Goal: Task Accomplishment & Management: Complete application form

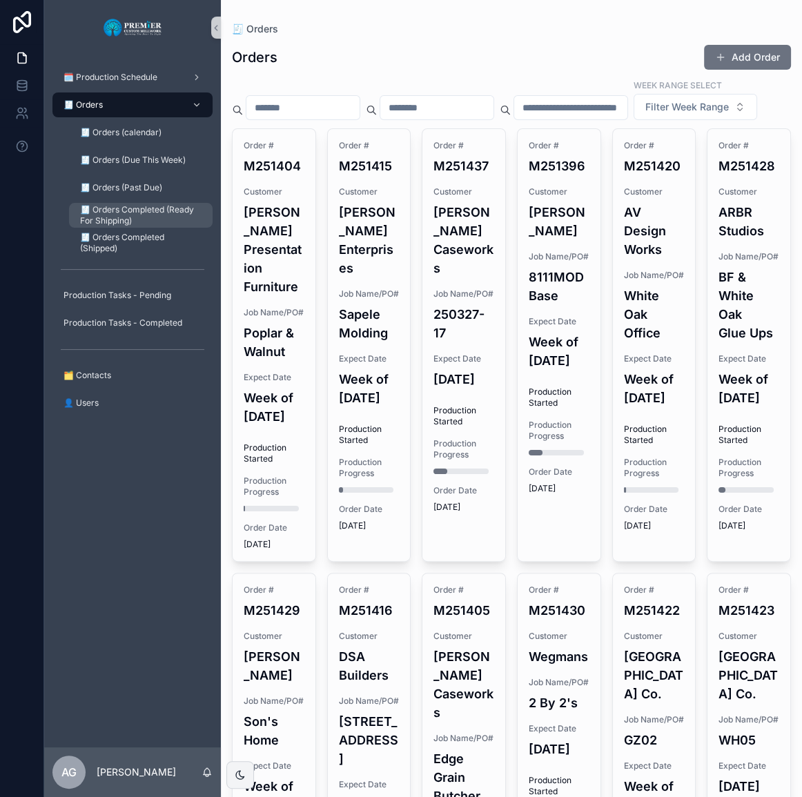
click at [151, 214] on span "🧾 Orders Completed (Ready For Shipping)" at bounding box center [139, 215] width 119 height 22
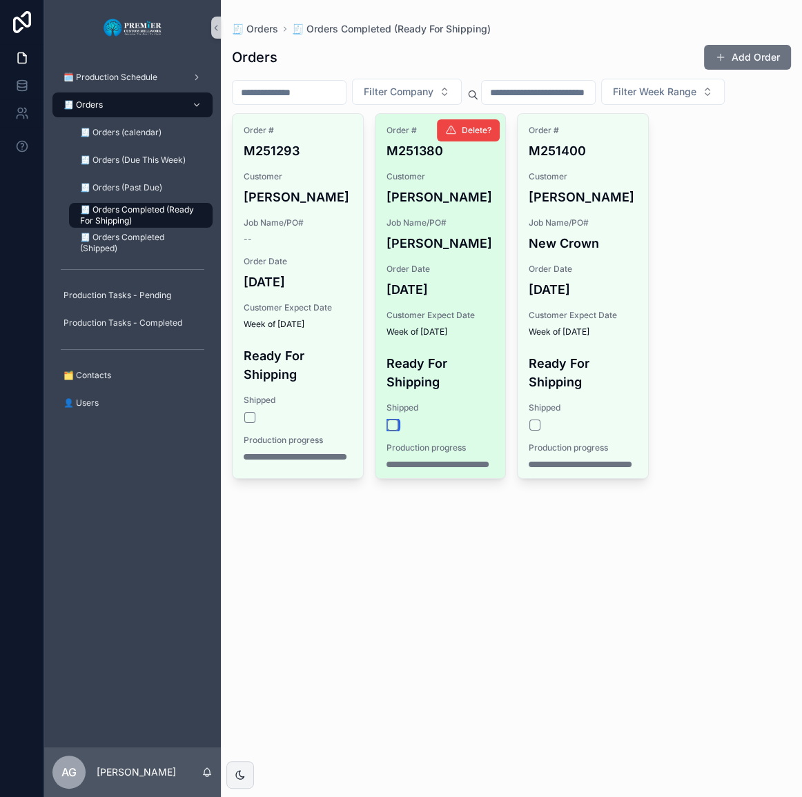
click at [395, 427] on button "scrollable content" at bounding box center [392, 424] width 11 height 11
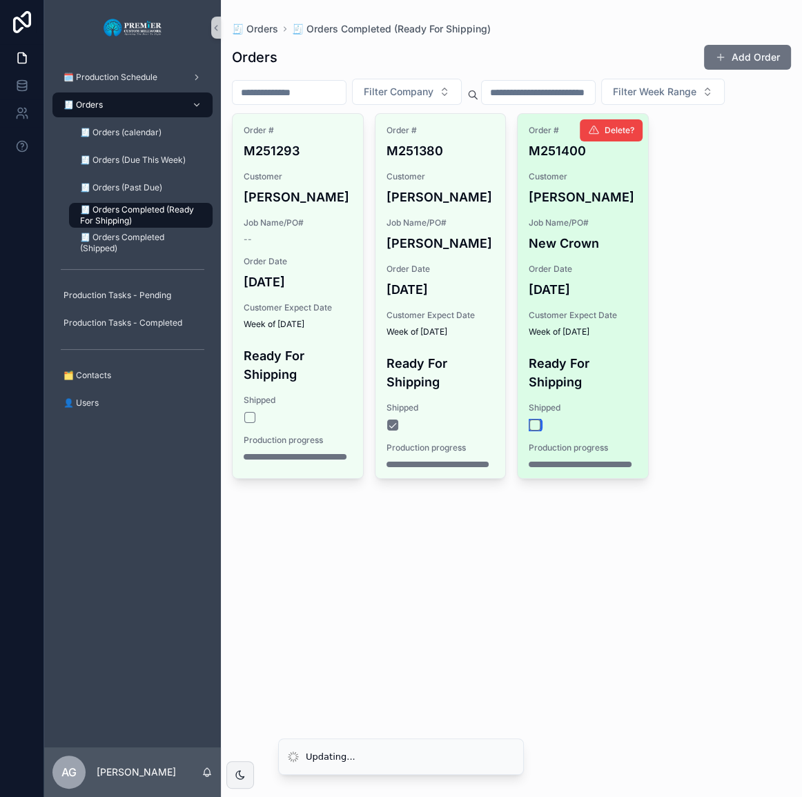
click at [531, 426] on button "scrollable content" at bounding box center [534, 424] width 11 height 11
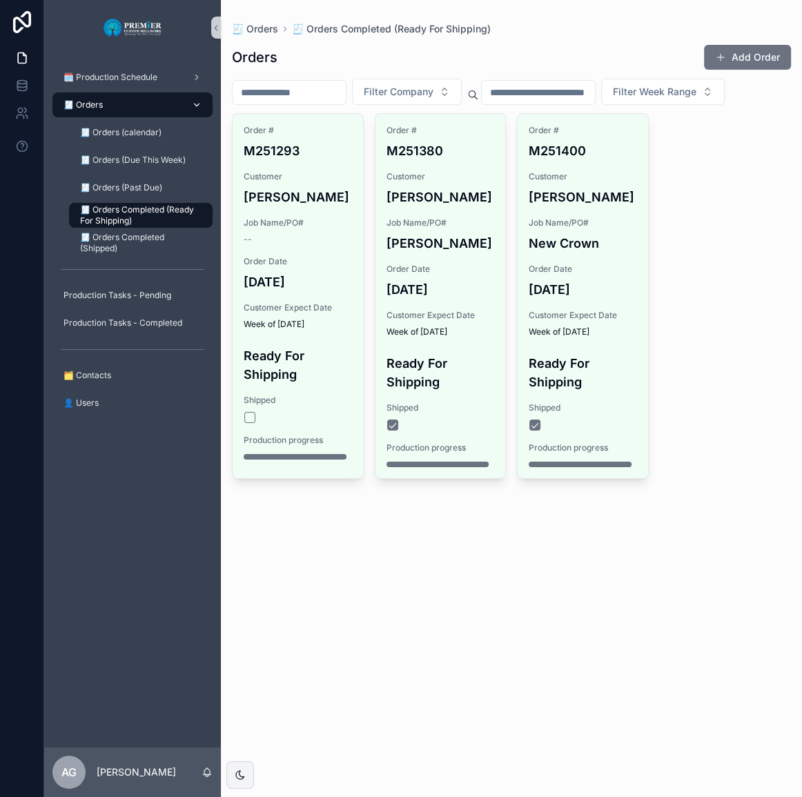
click at [128, 107] on div "🧾 Orders" at bounding box center [132, 105] width 143 height 22
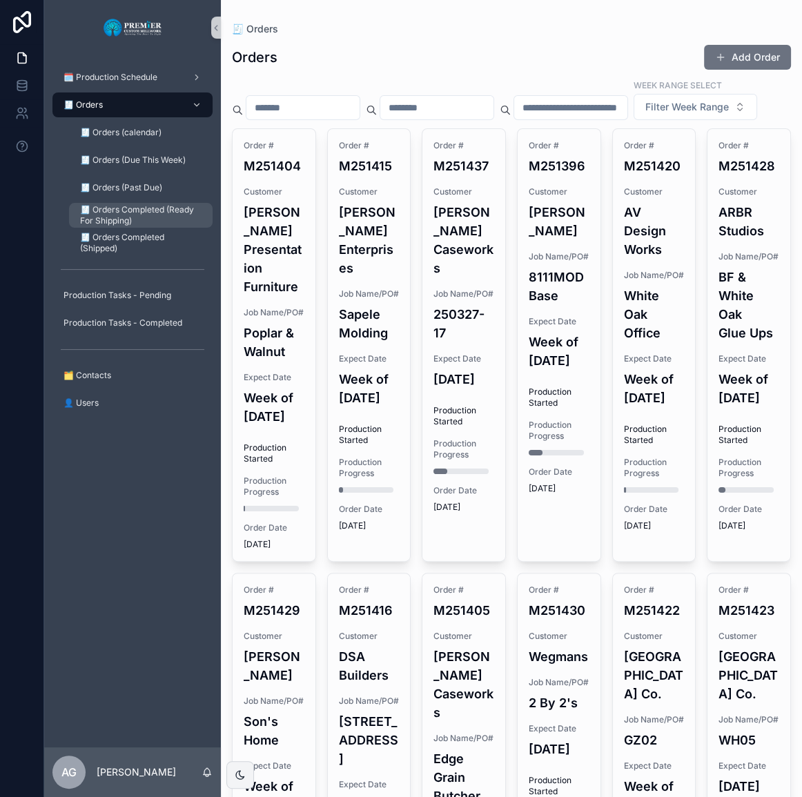
click at [161, 203] on link "🧾 Orders Completed (Ready For Shipping)" at bounding box center [140, 215] width 143 height 25
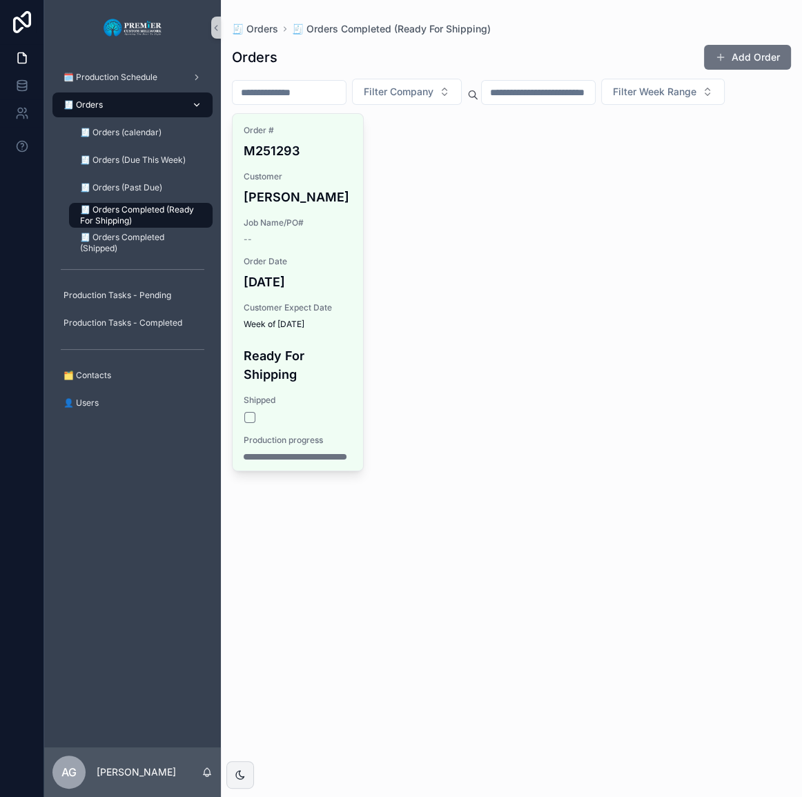
click at [146, 106] on div "🧾 Orders" at bounding box center [132, 105] width 143 height 22
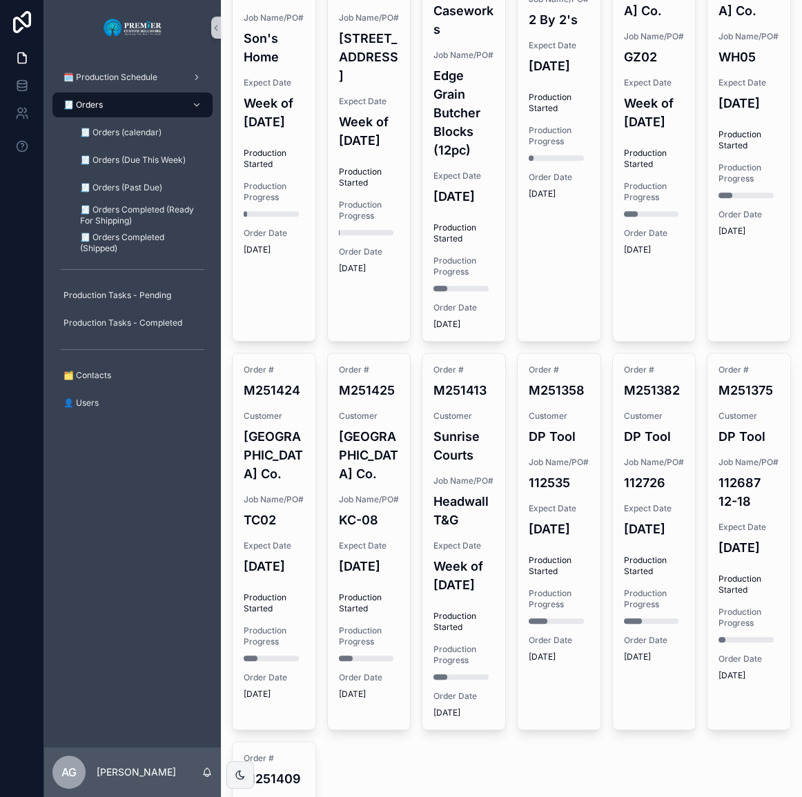
scroll to position [244, 0]
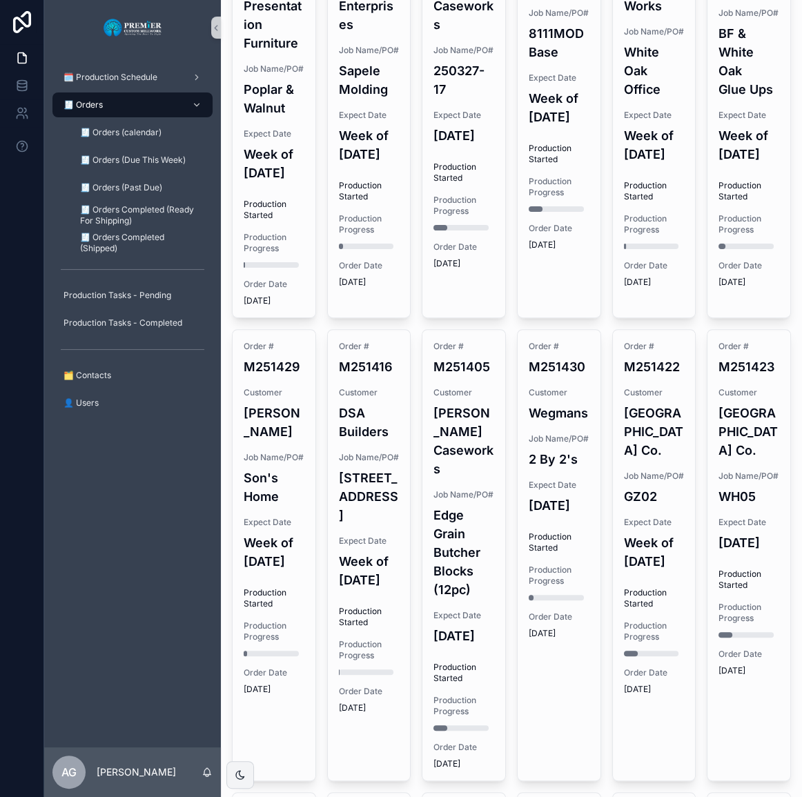
drag, startPoint x: 20, startPoint y: 444, endPoint x: 7, endPoint y: 444, distance: 13.1
click at [18, 444] on div at bounding box center [22, 398] width 44 height 797
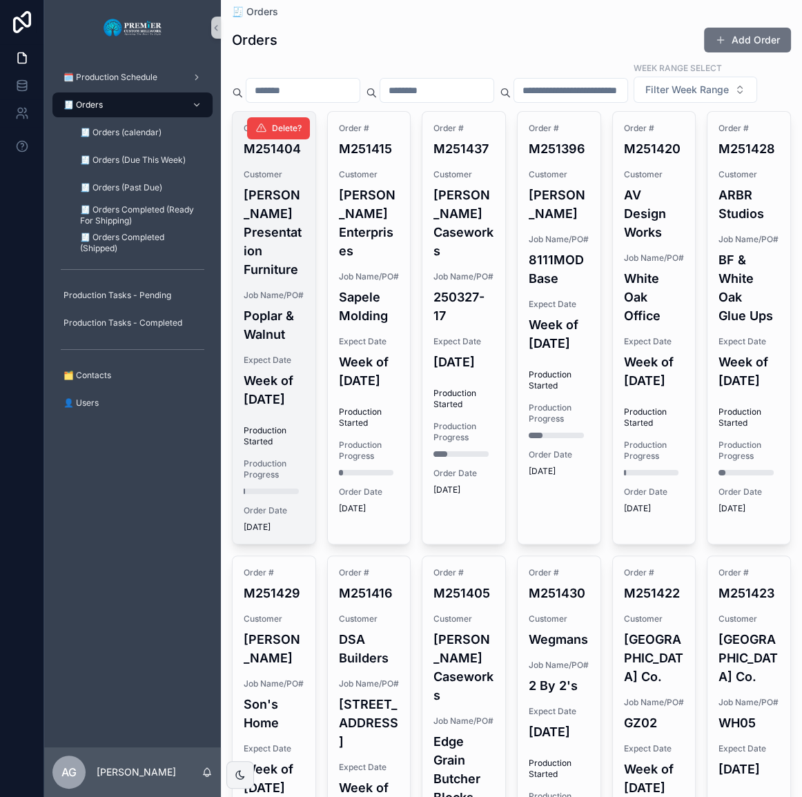
scroll to position [0, 0]
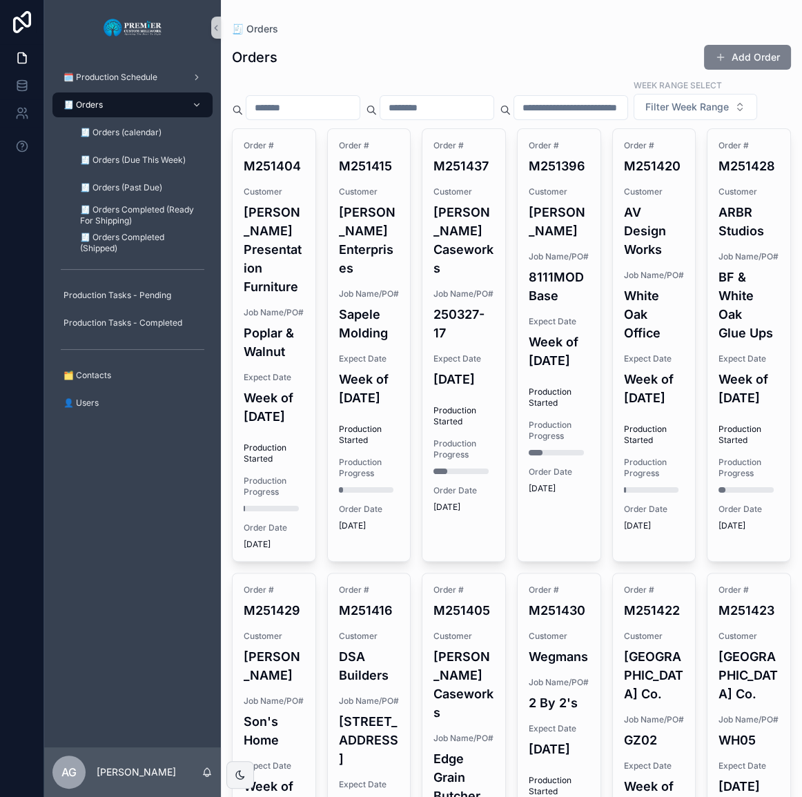
click at [764, 50] on button "Add Order" at bounding box center [747, 57] width 87 height 25
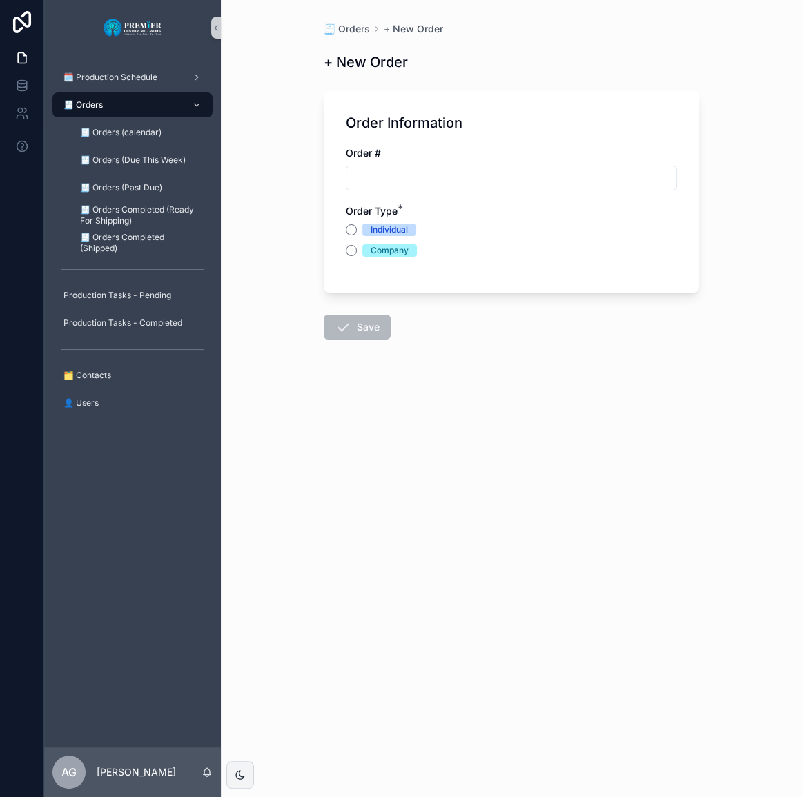
click at [402, 182] on input "scrollable content" at bounding box center [511, 177] width 330 height 19
type input "*******"
click at [337, 244] on div "Order Information Order # ******* 🔍 Searching… Order Type * Individual Company" at bounding box center [511, 191] width 375 height 201
click at [344, 250] on div "Order Information Order # ******* 🔍 Searching… Order Type * Individual Company" at bounding box center [511, 191] width 375 height 201
click at [347, 253] on button "Company" at bounding box center [351, 250] width 11 height 11
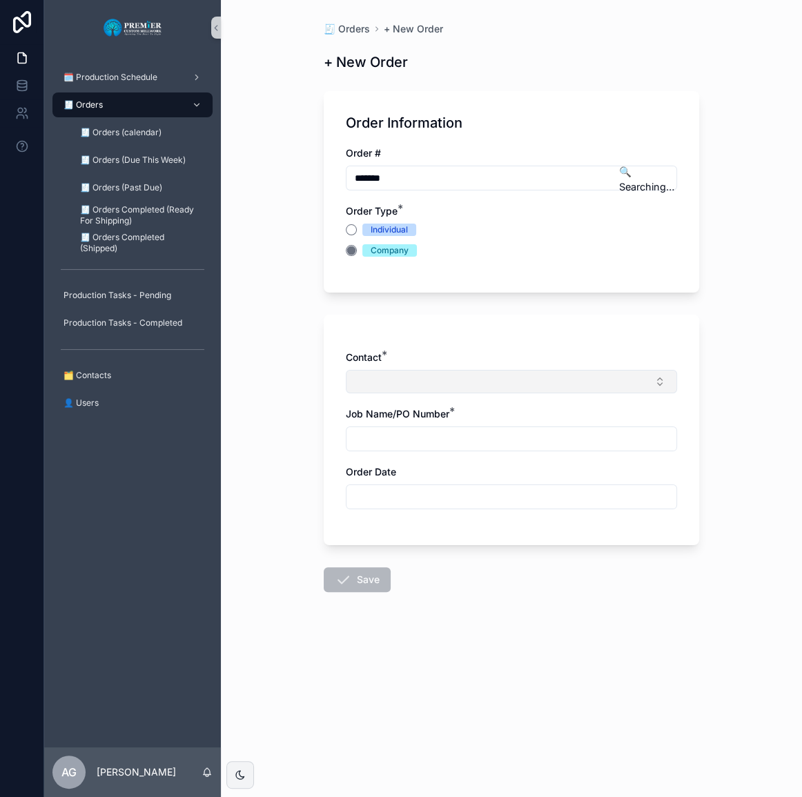
click at [393, 390] on button "Select Button" at bounding box center [511, 381] width 331 height 23
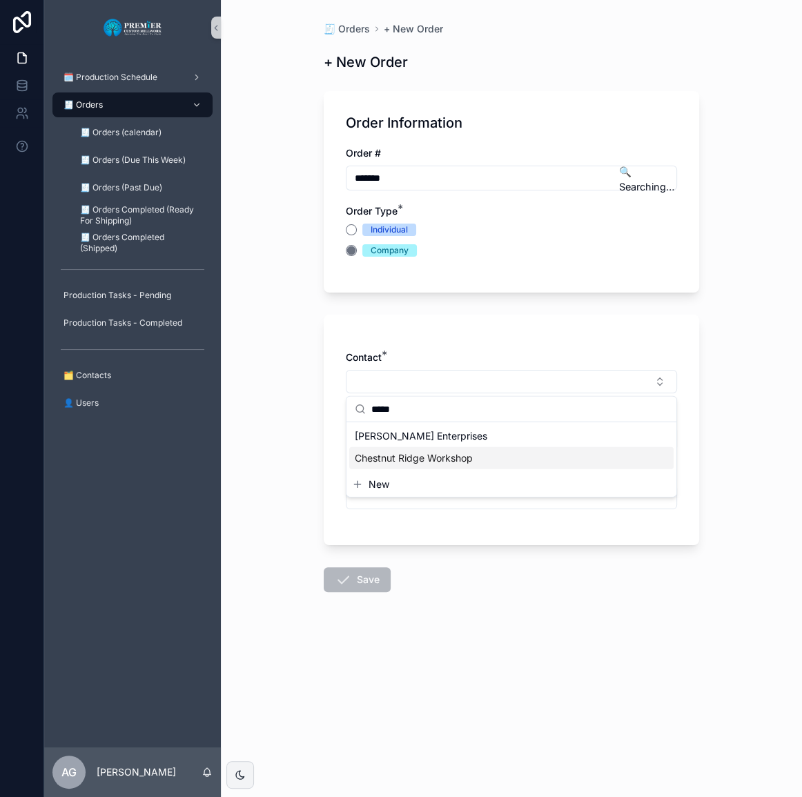
type input "*****"
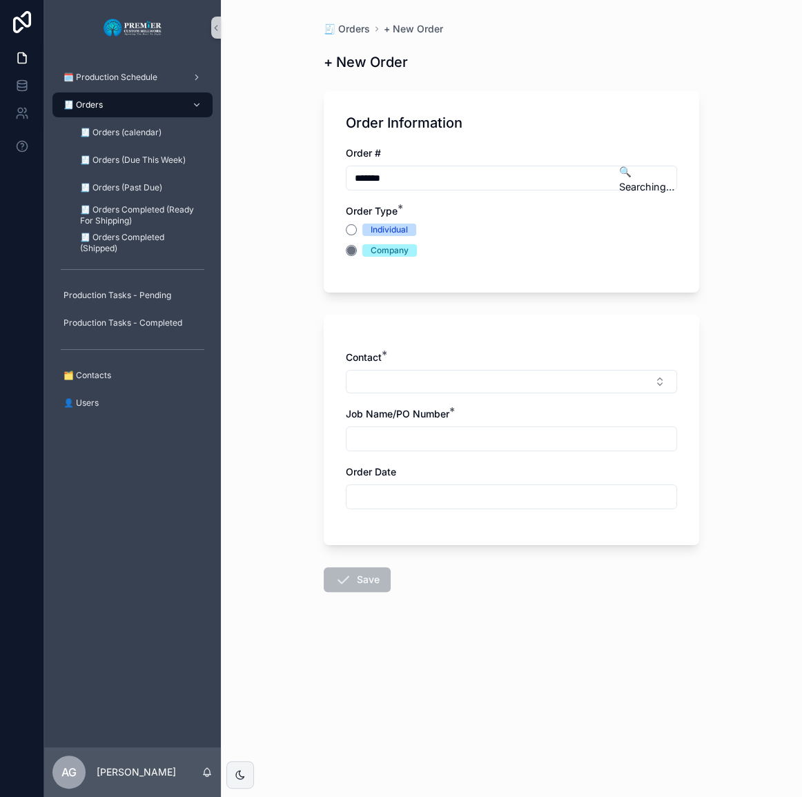
click at [421, 462] on div "Contact * Job Name/PO Number * Order Date" at bounding box center [511, 436] width 331 height 172
click at [413, 381] on button "Select Button" at bounding box center [511, 381] width 331 height 23
click at [421, 437] on span "Chestnut Ridge Workshop" at bounding box center [414, 436] width 118 height 14
click at [421, 437] on input "scrollable content" at bounding box center [511, 441] width 330 height 19
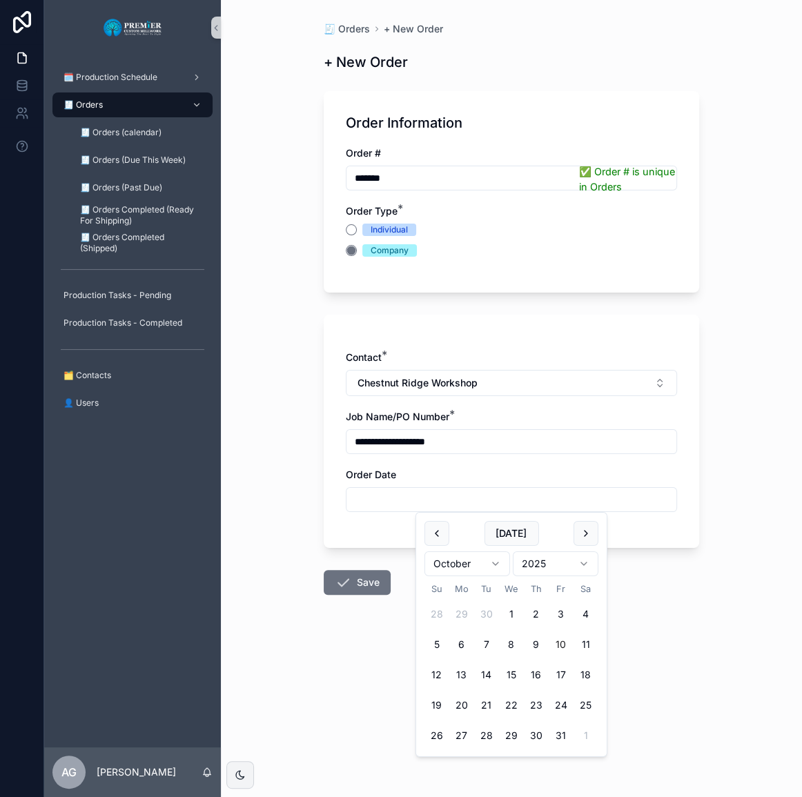
click at [416, 439] on input "**********" at bounding box center [511, 441] width 330 height 19
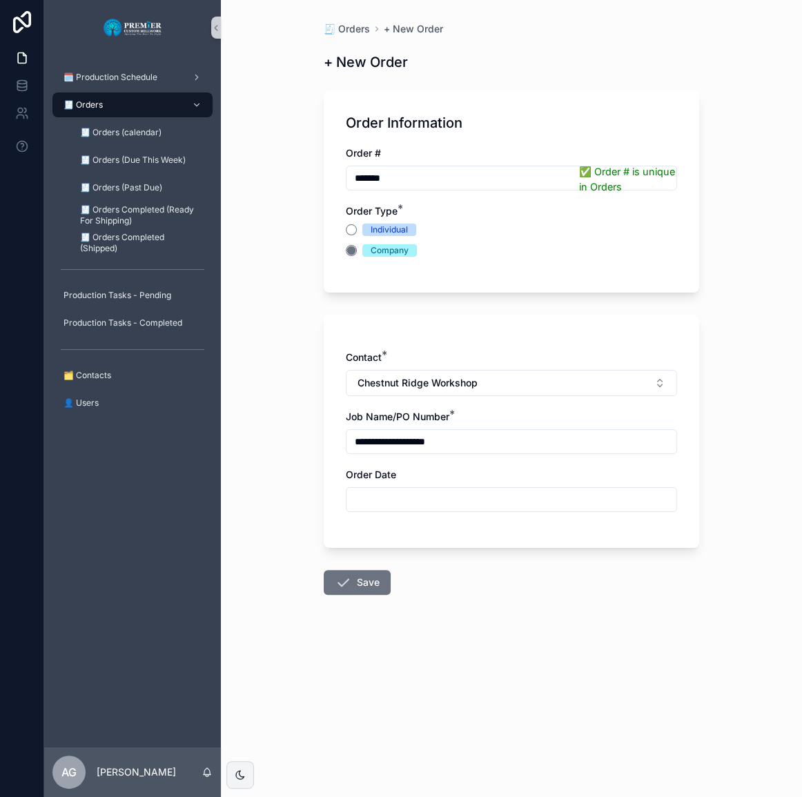
click at [407, 442] on input "**********" at bounding box center [511, 441] width 330 height 19
type input "**********"
click at [448, 503] on input "scrollable content" at bounding box center [511, 499] width 330 height 19
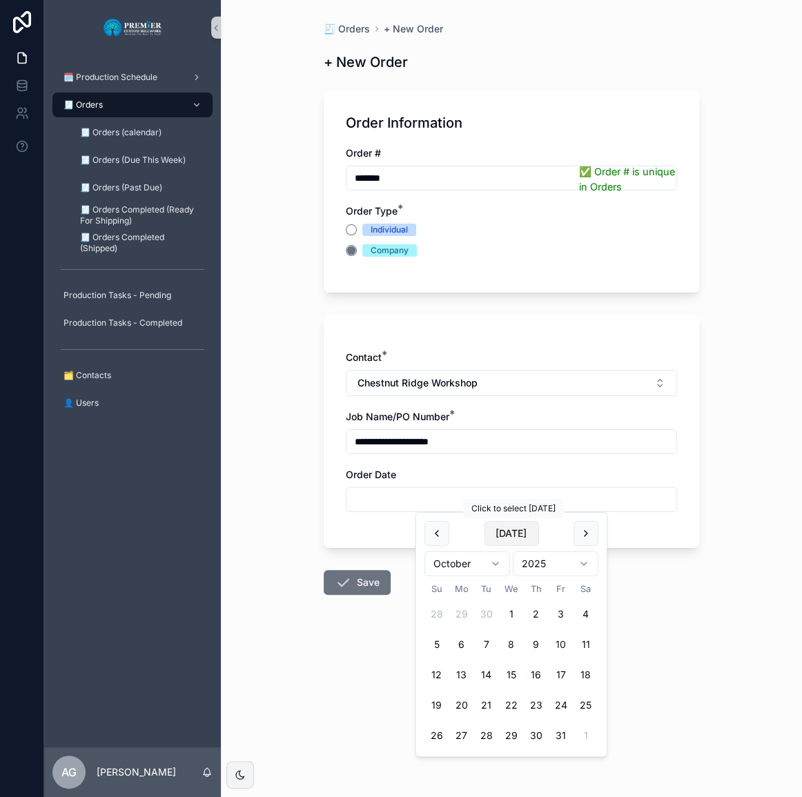
click at [497, 538] on button "[DATE]" at bounding box center [511, 533] width 54 height 25
type input "**********"
click at [370, 578] on button "Save" at bounding box center [357, 582] width 67 height 25
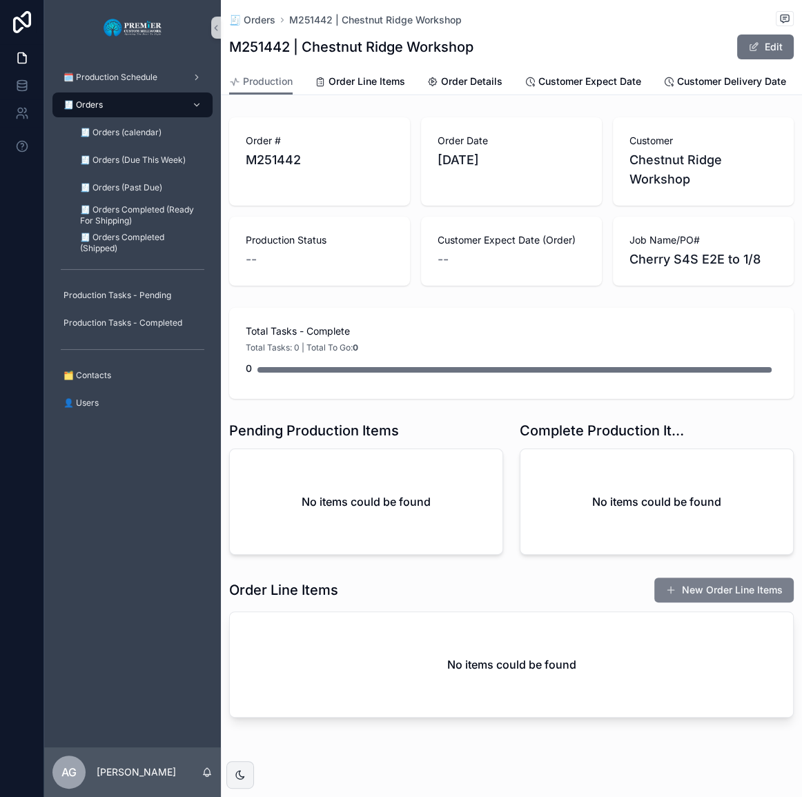
click at [702, 602] on button "New Order Line Items" at bounding box center [723, 589] width 139 height 25
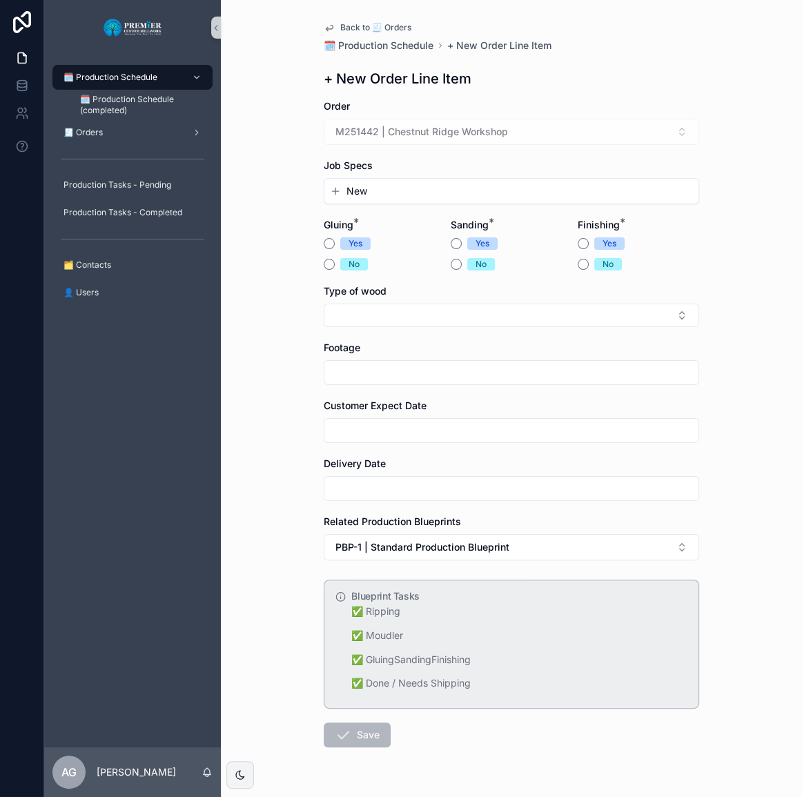
click at [366, 186] on button "New" at bounding box center [511, 191] width 363 height 14
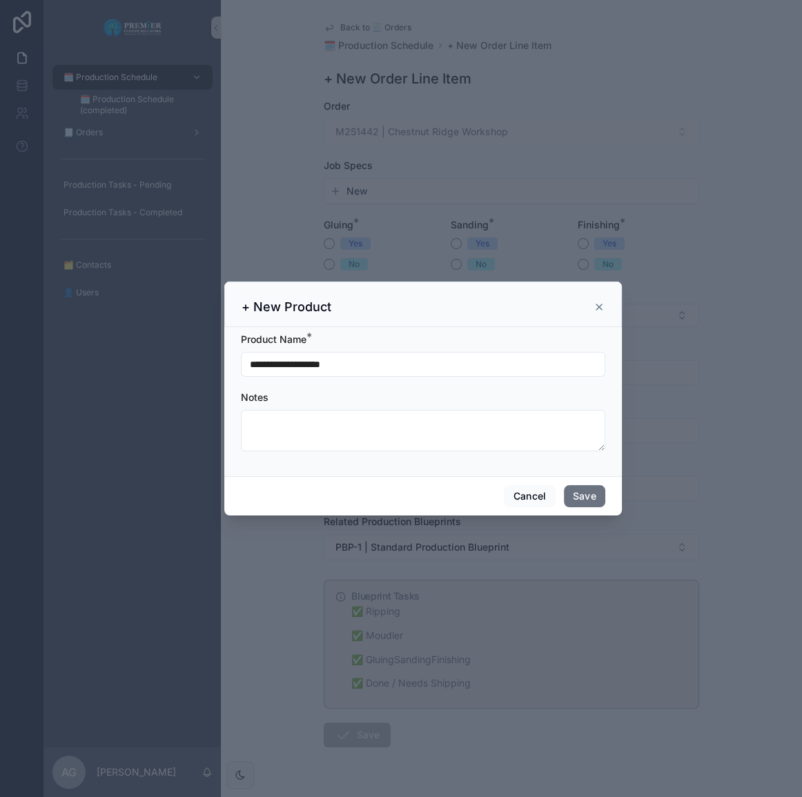
click at [362, 357] on input "**********" at bounding box center [422, 364] width 363 height 19
drag, startPoint x: 378, startPoint y: 363, endPoint x: 141, endPoint y: 372, distance: 237.5
click at [142, 372] on div "**********" at bounding box center [422, 398] width 757 height 797
type input "**********"
click at [595, 497] on button "Save" at bounding box center [584, 496] width 41 height 22
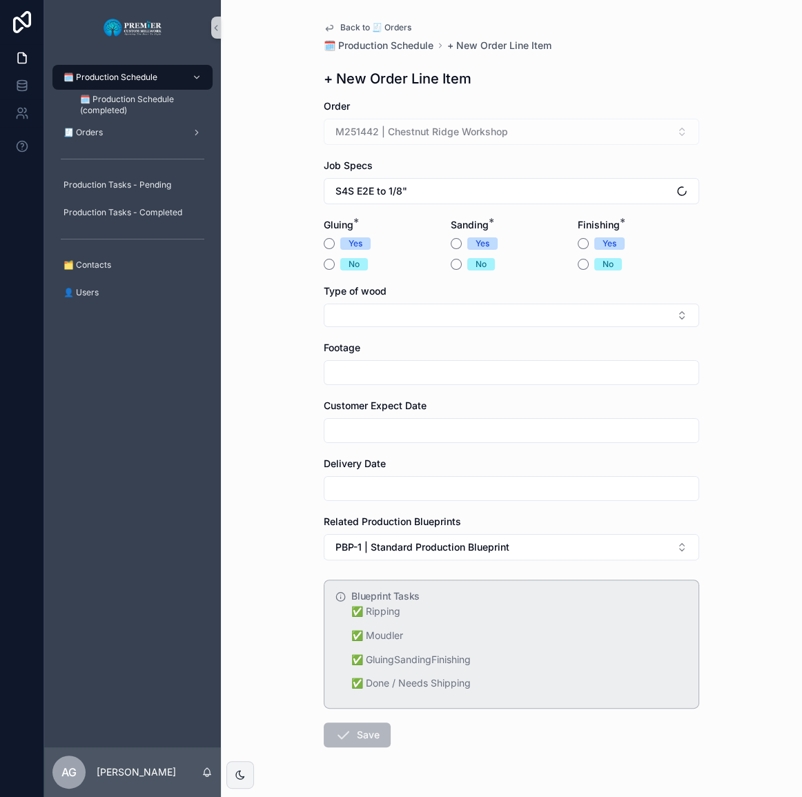
click at [317, 262] on div "Back to 🧾 Orders 🗓️ Production Schedule + New Order Line Item + New Order Line …" at bounding box center [510, 417] width 397 height 835
click at [326, 266] on button "No" at bounding box center [329, 264] width 11 height 11
click at [450, 240] on button "Yes" at bounding box center [455, 243] width 11 height 11
click at [579, 259] on button "No" at bounding box center [582, 264] width 11 height 11
click at [458, 324] on button "Select Button" at bounding box center [511, 315] width 375 height 23
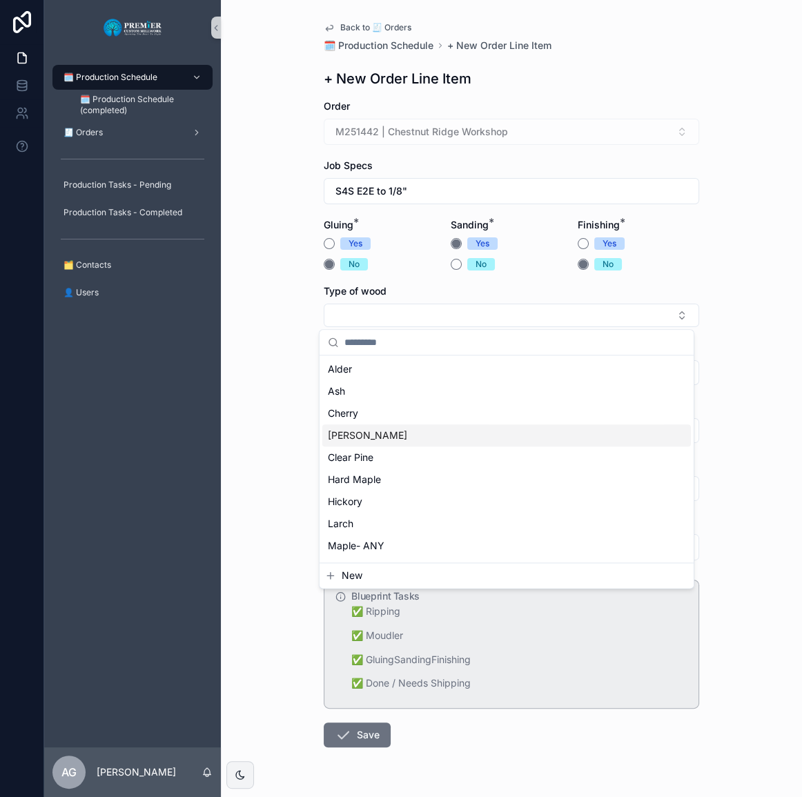
click at [388, 408] on div "Cherry" at bounding box center [506, 413] width 368 height 22
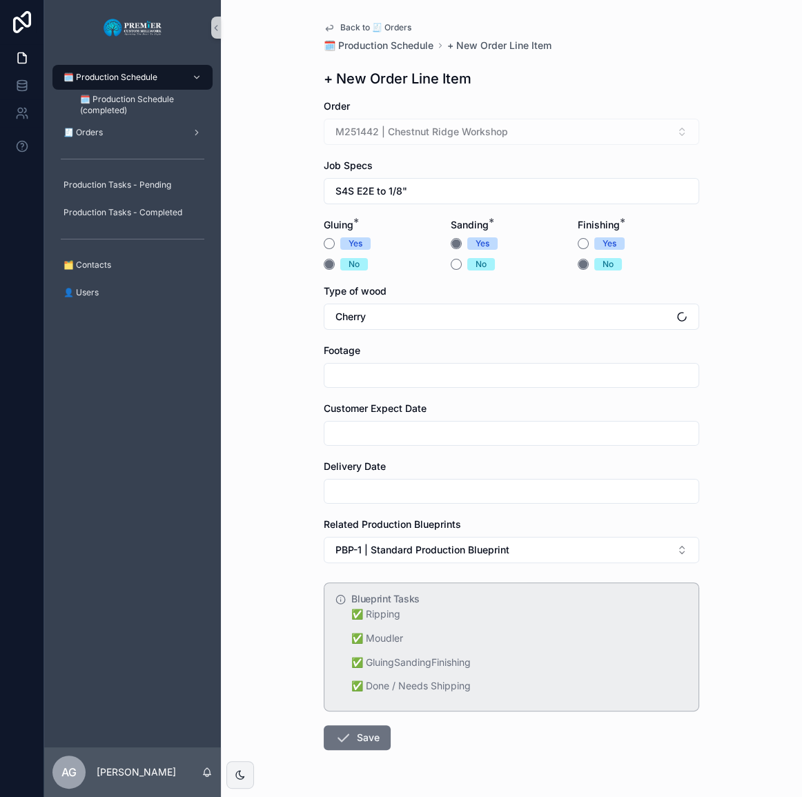
click at [385, 379] on input "scrollable content" at bounding box center [511, 375] width 374 height 19
type input "***"
click at [364, 426] on input "scrollable content" at bounding box center [511, 433] width 374 height 19
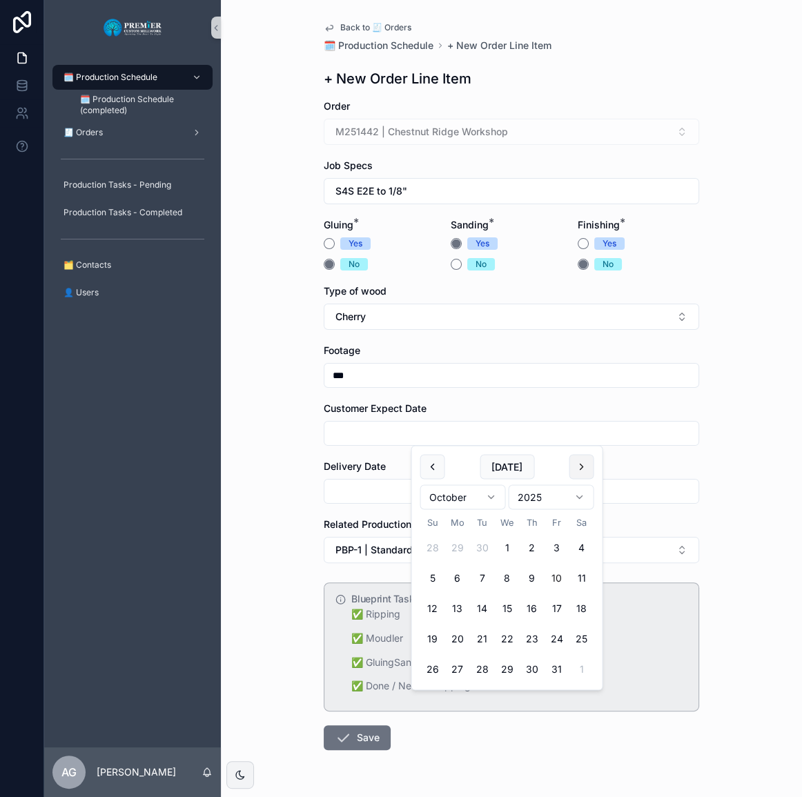
click at [579, 467] on button "scrollable content" at bounding box center [580, 466] width 25 height 25
click at [548, 577] on button "7" at bounding box center [556, 578] width 25 height 25
type input "*********"
click at [402, 504] on form "Order M251442 | Chestnut Ridge Workshop Job Specs S4S E2E to 1/8" Gluing * Yes …" at bounding box center [511, 468] width 375 height 739
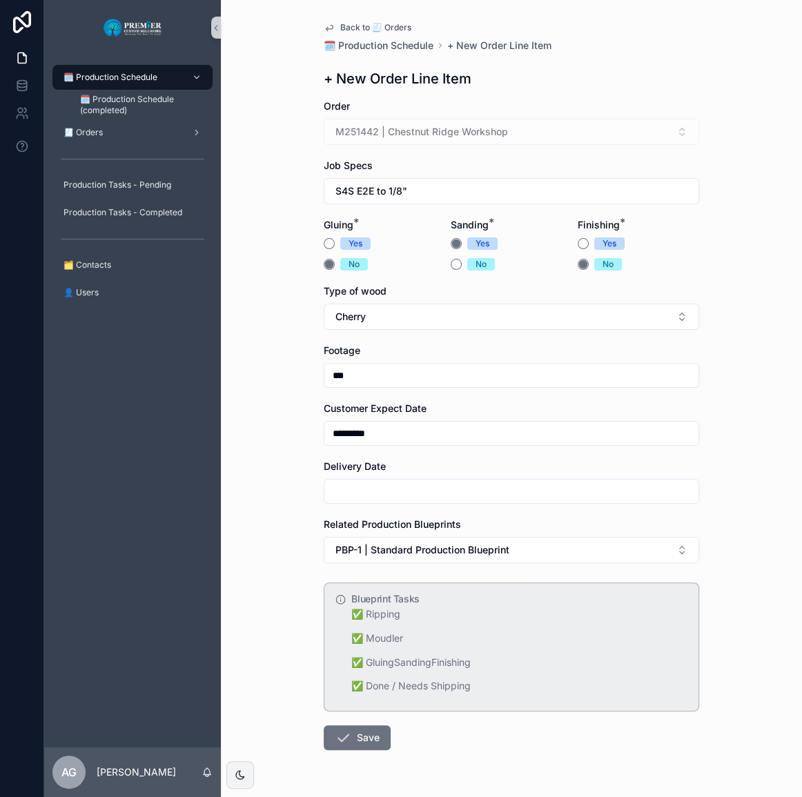
click at [410, 499] on input "scrollable content" at bounding box center [511, 490] width 374 height 19
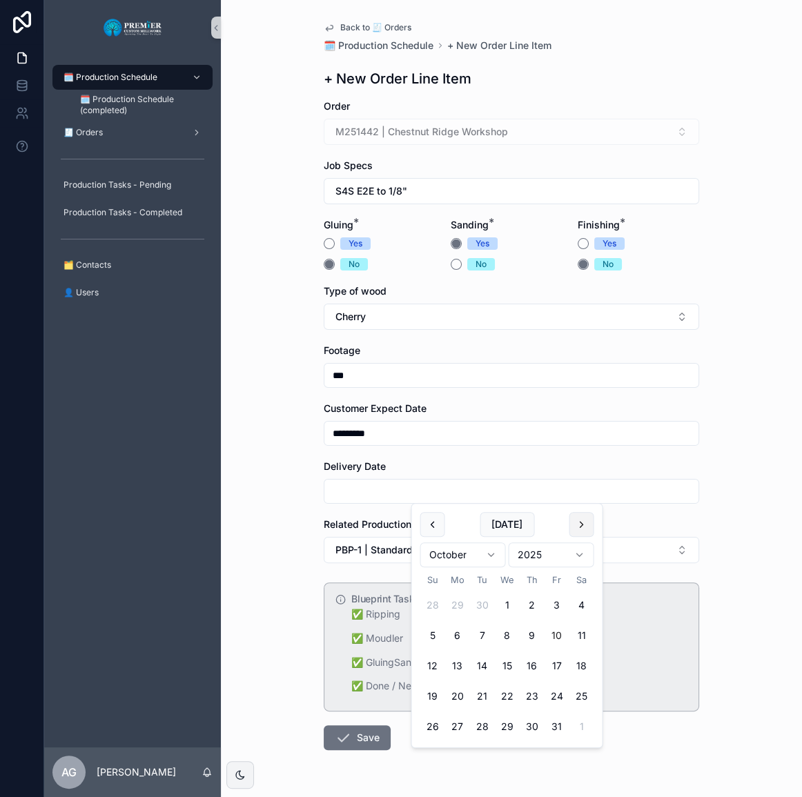
click at [588, 522] on button "scrollable content" at bounding box center [580, 524] width 25 height 25
click at [556, 637] on button "7" at bounding box center [556, 635] width 25 height 25
type input "*********"
click at [290, 561] on div "Back to 🧾 Orders 🗓️ Production Schedule + New Order Line Item + New Order Line …" at bounding box center [511, 398] width 581 height 797
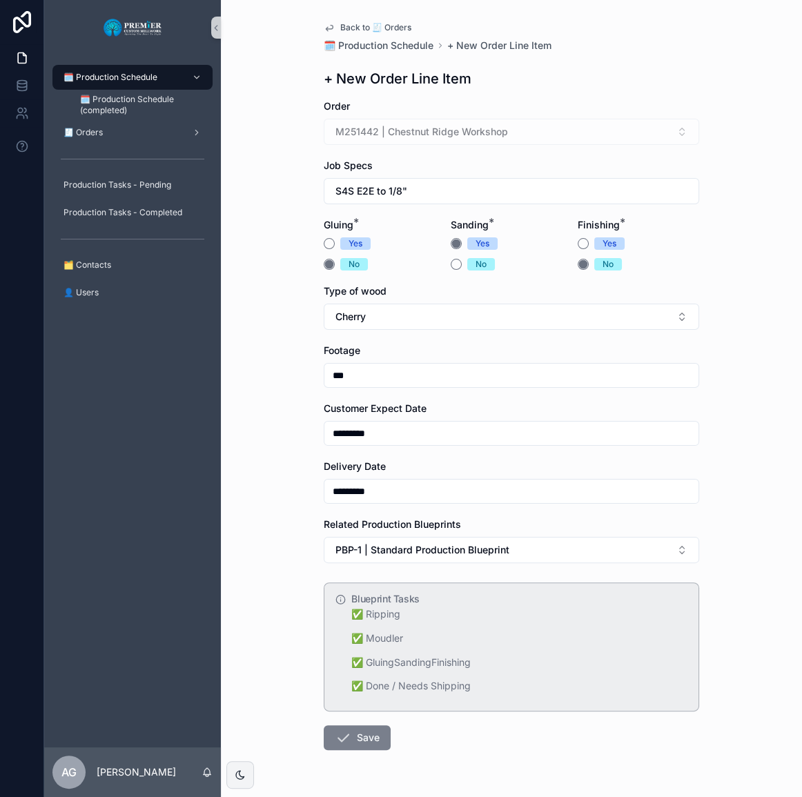
click at [356, 738] on button "Save" at bounding box center [357, 737] width 67 height 25
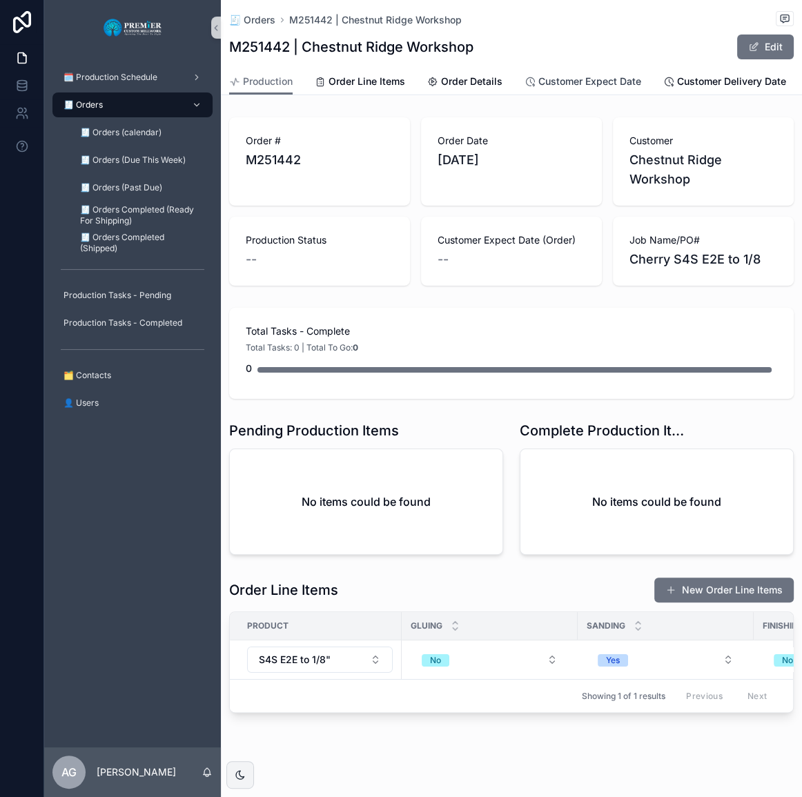
click at [554, 90] on link "Customer Expect Date" at bounding box center [582, 83] width 117 height 28
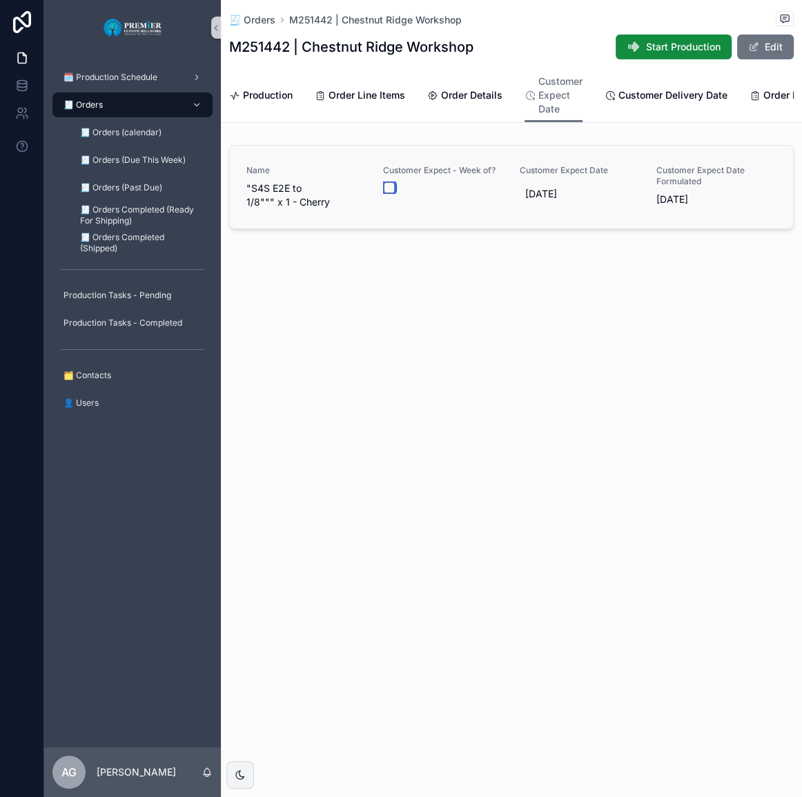
click at [392, 193] on button "scrollable content" at bounding box center [389, 187] width 11 height 11
click at [297, 97] on div "Production Order Line Items Order Details Customer Expect Date Customer Deliver…" at bounding box center [511, 95] width 564 height 54
click at [327, 93] on div "Order Line Items" at bounding box center [360, 95] width 90 height 14
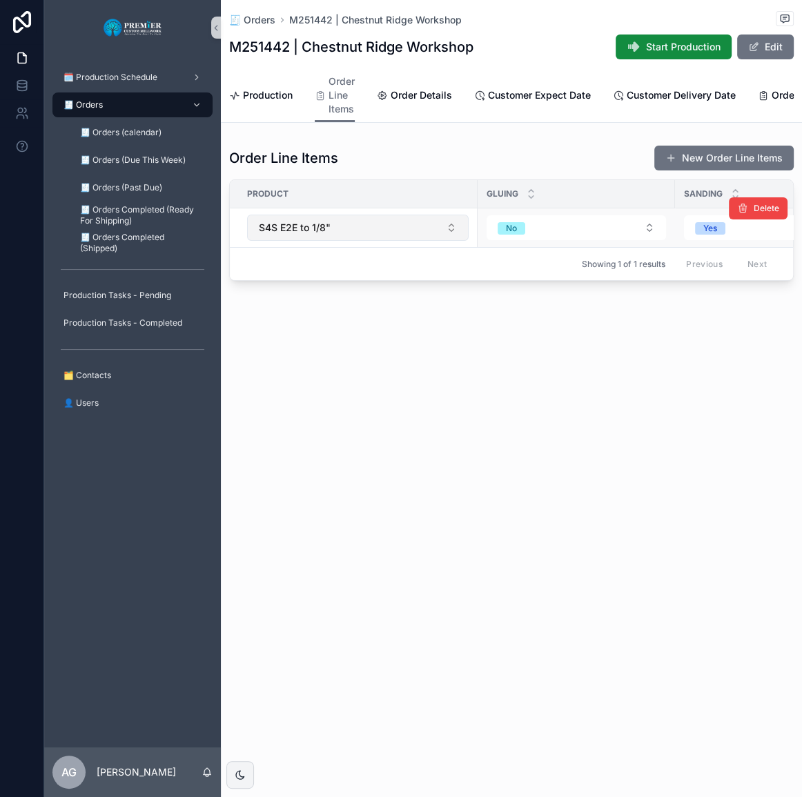
click at [370, 241] on button "S4S E2E to 1/8"" at bounding box center [357, 228] width 221 height 26
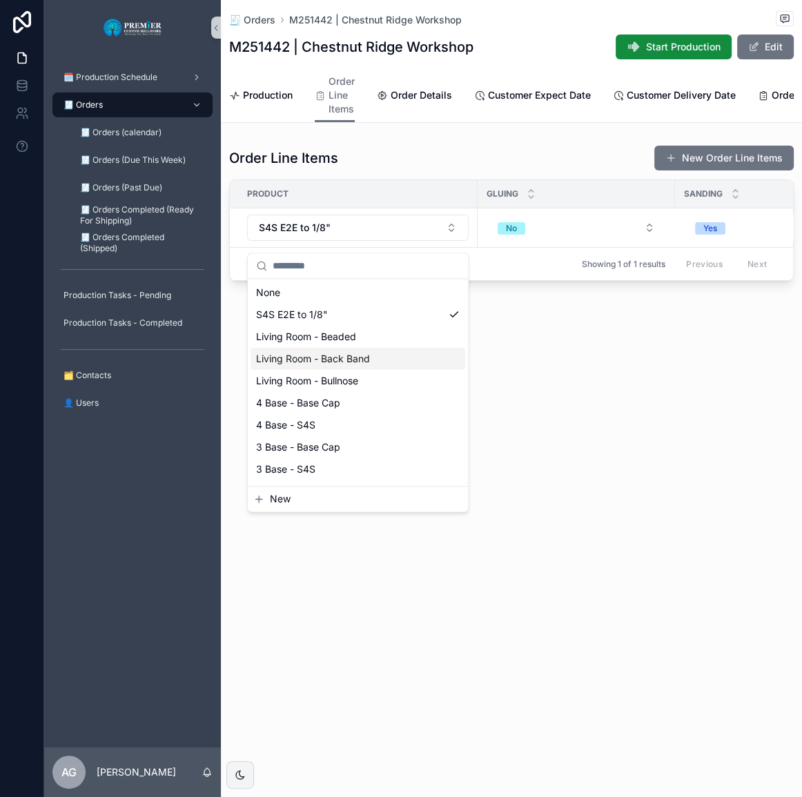
click at [606, 406] on div "🧾 Orders M251442 | Chestnut Ridge Workshop M251442 | Chestnut Ridge Workshop St…" at bounding box center [511, 398] width 581 height 797
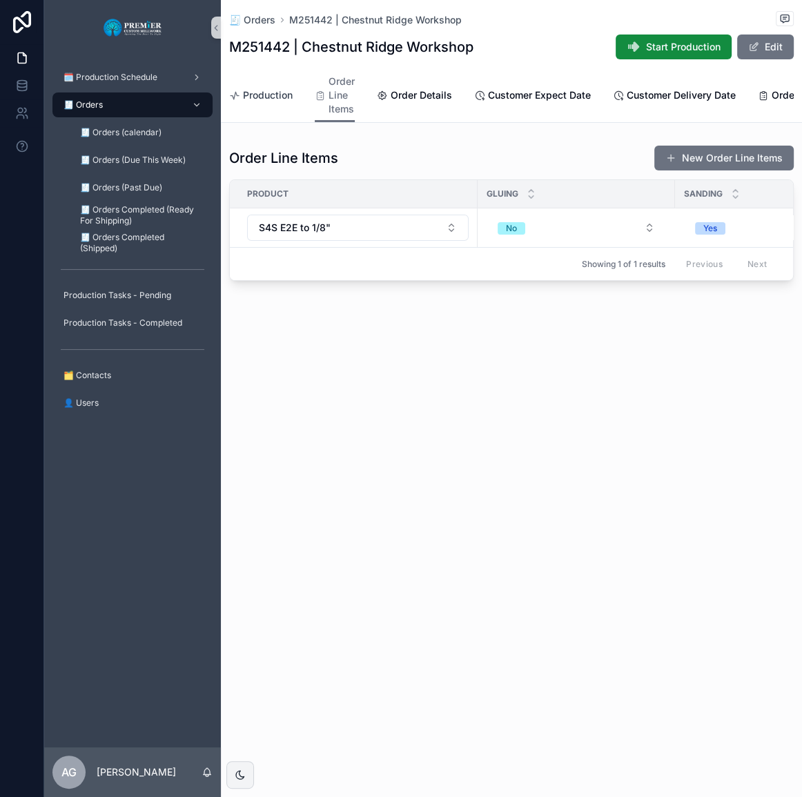
click at [285, 102] on span "Production" at bounding box center [268, 95] width 50 height 14
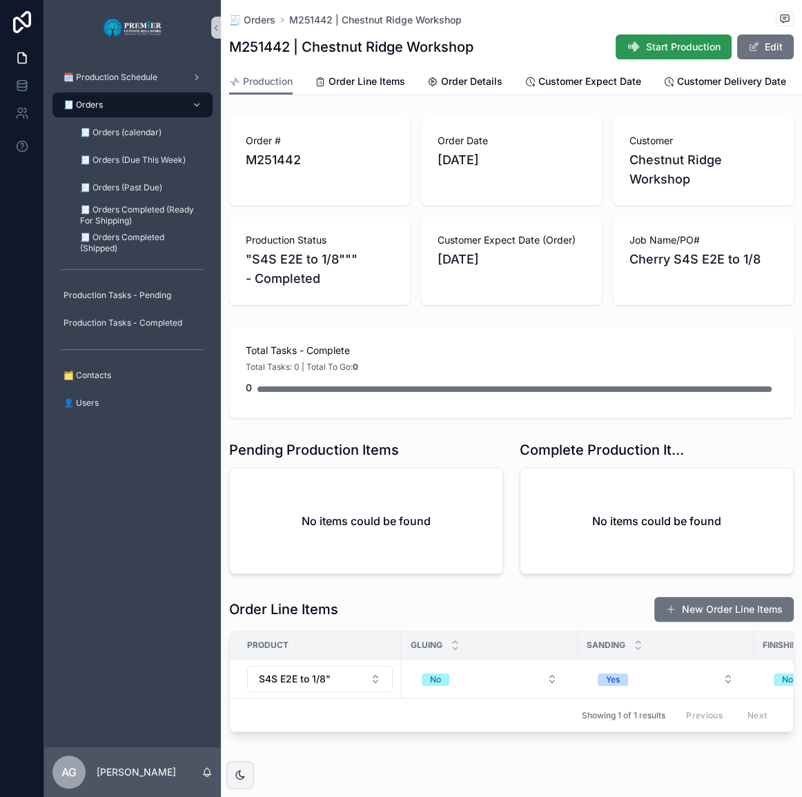
click at [632, 48] on button "Start Production" at bounding box center [673, 46] width 116 height 25
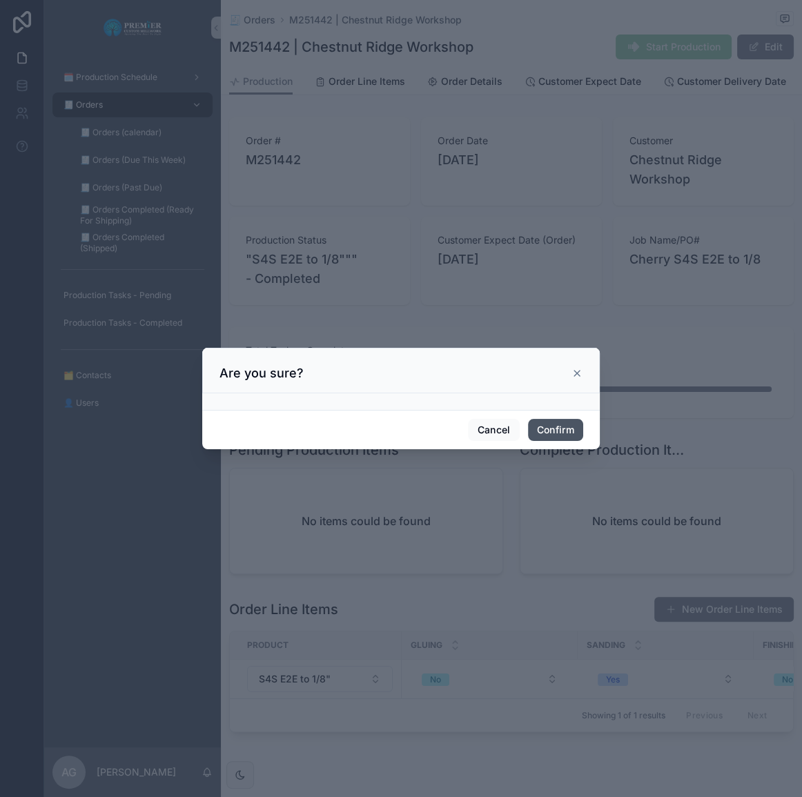
click at [558, 425] on button "Confirm" at bounding box center [555, 430] width 55 height 22
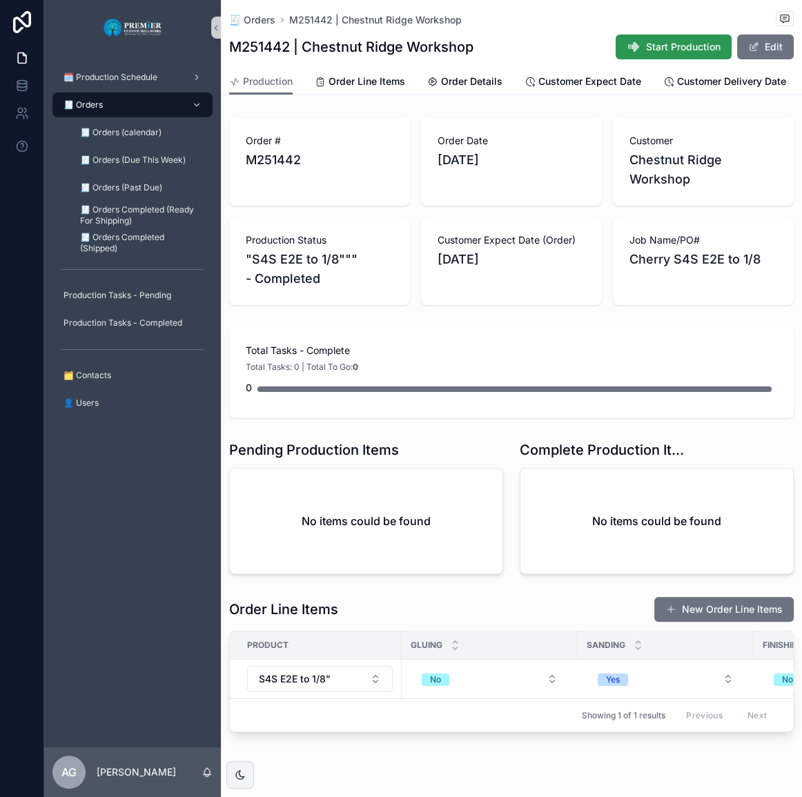
click at [679, 58] on button "Start Production" at bounding box center [673, 46] width 116 height 25
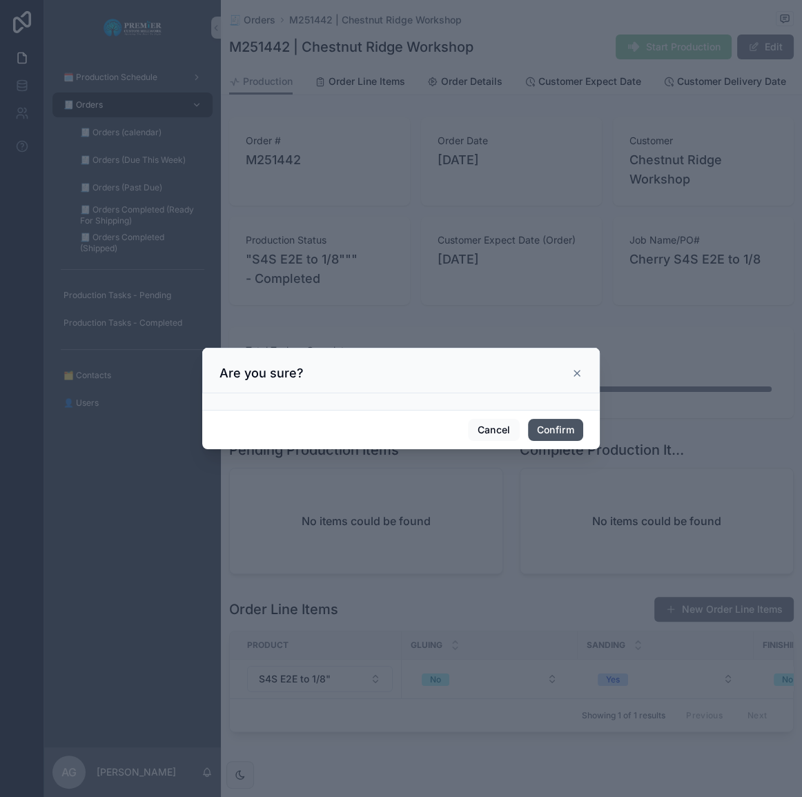
click at [561, 425] on button "Confirm" at bounding box center [555, 430] width 55 height 22
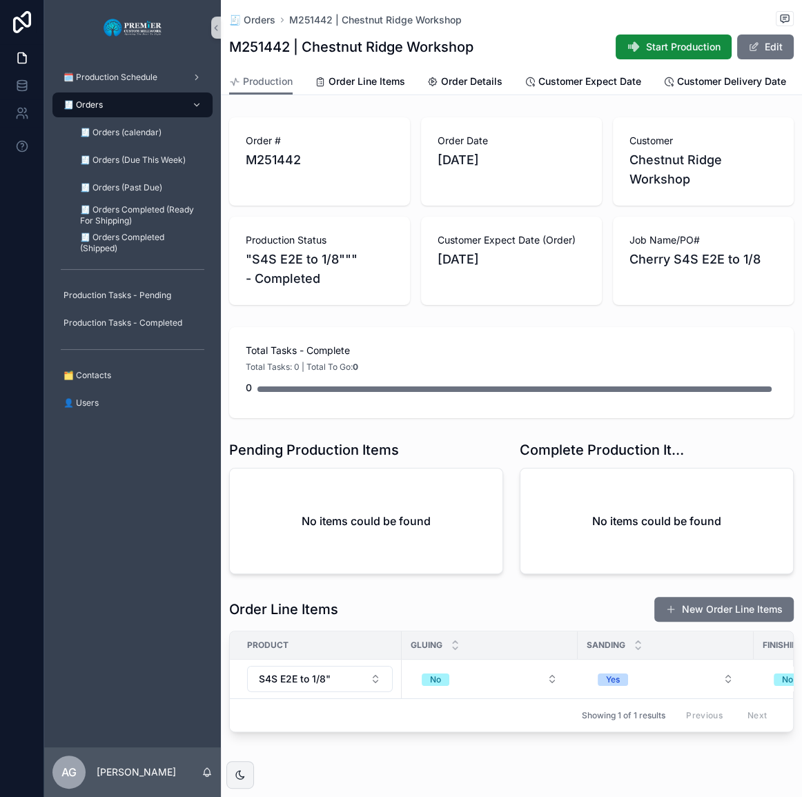
click at [115, 109] on div "🧾 Orders" at bounding box center [132, 105] width 143 height 22
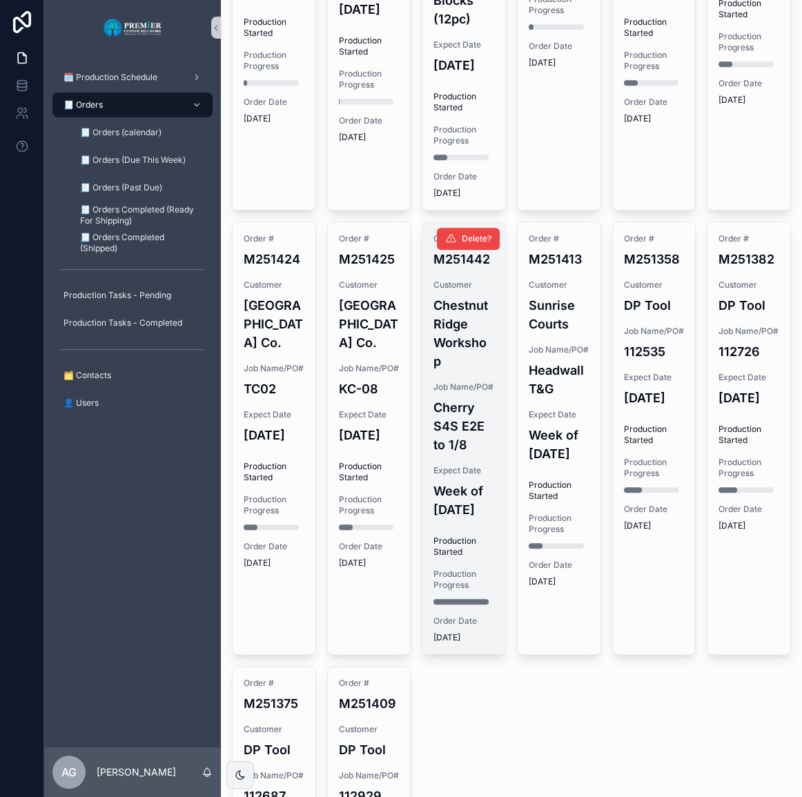
scroll to position [815, 0]
click at [435, 518] on h4 "Week of [DATE]" at bounding box center [463, 499] width 61 height 37
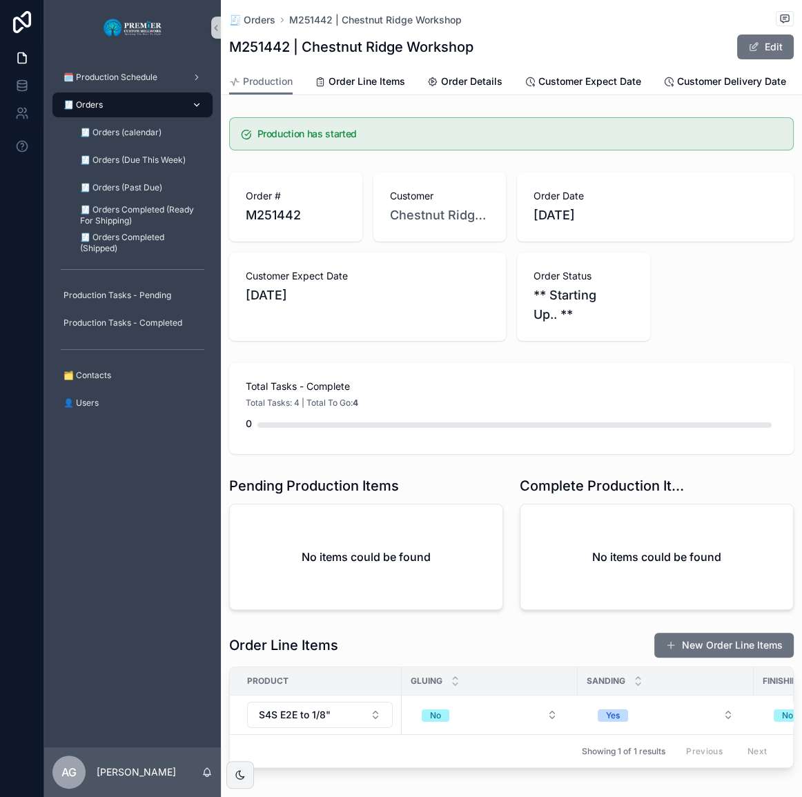
click at [119, 108] on div "🧾 Orders" at bounding box center [132, 105] width 143 height 22
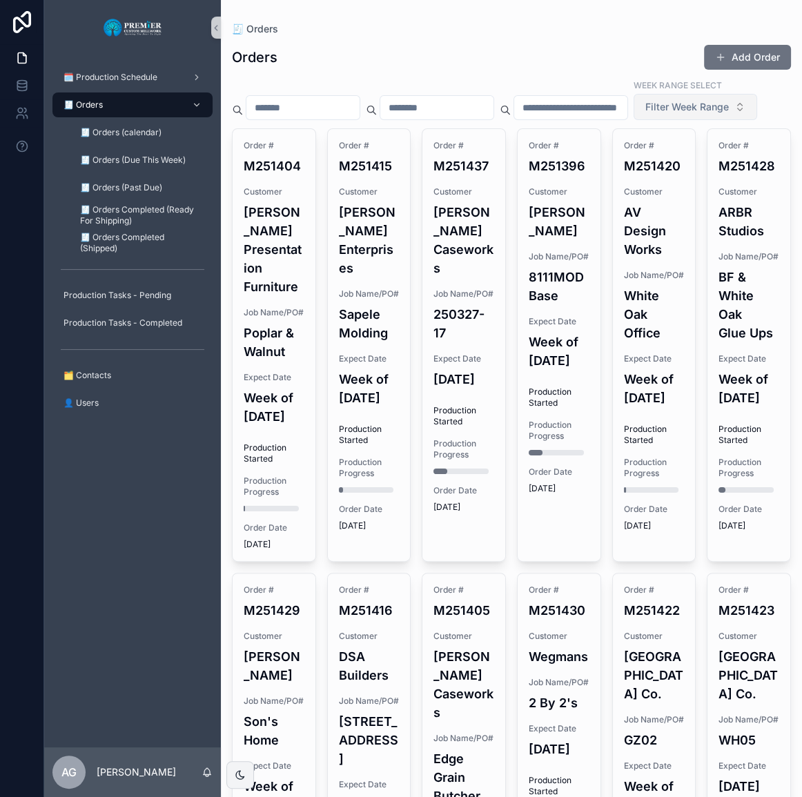
click at [633, 120] on button "Filter Week Range" at bounding box center [694, 107] width 123 height 26
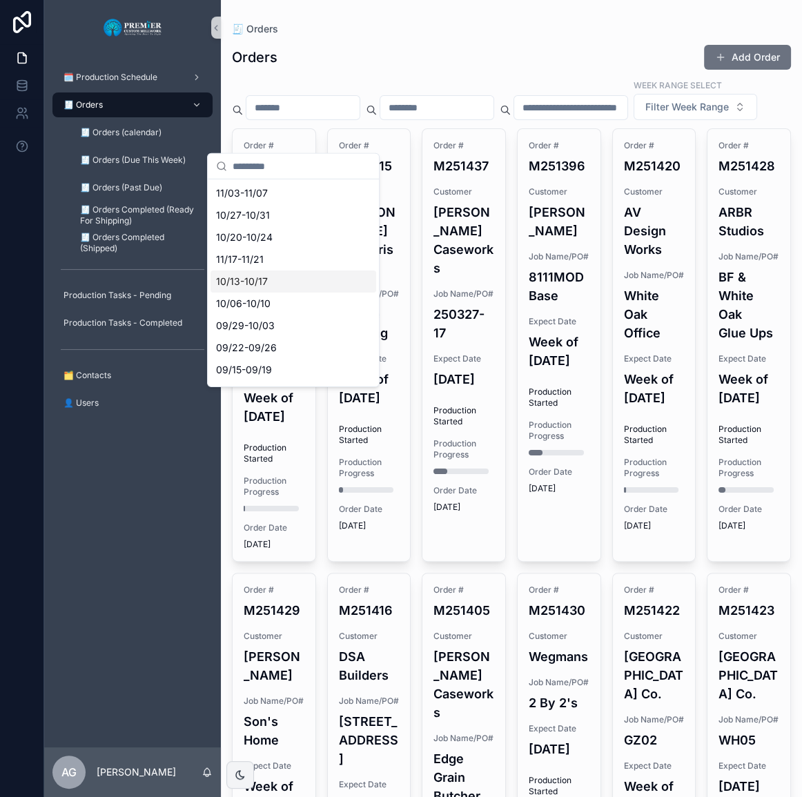
click at [281, 285] on div "10/13-10/17" at bounding box center [293, 281] width 166 height 22
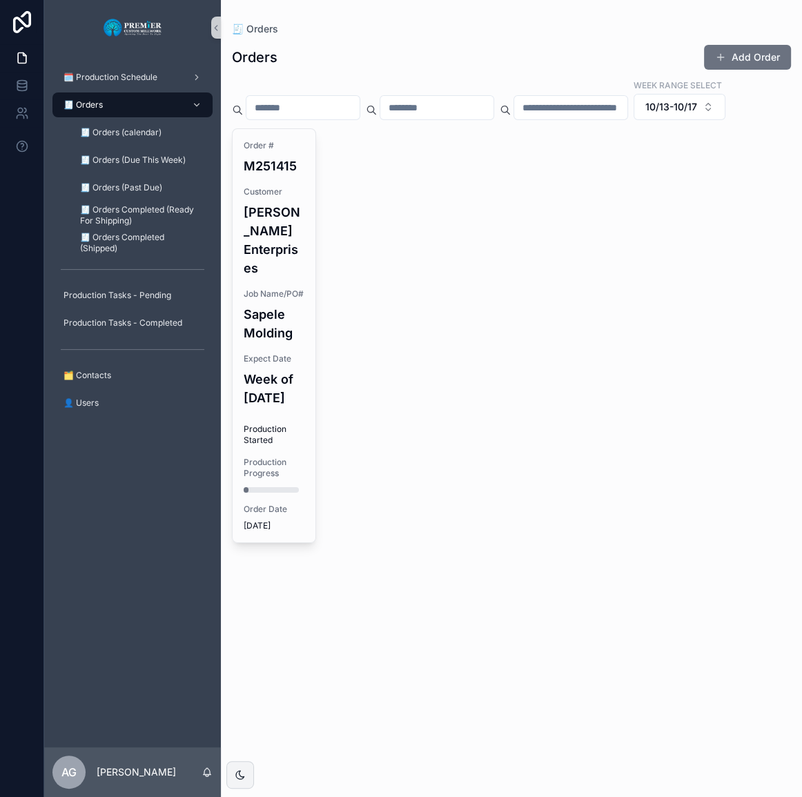
click at [384, 244] on div "Order # M251415 Customer [PERSON_NAME] Enterprises Job Name/PO# Sapele Molding …" at bounding box center [511, 335] width 559 height 415
click at [633, 120] on button "10/13-10/17" at bounding box center [679, 107] width 92 height 26
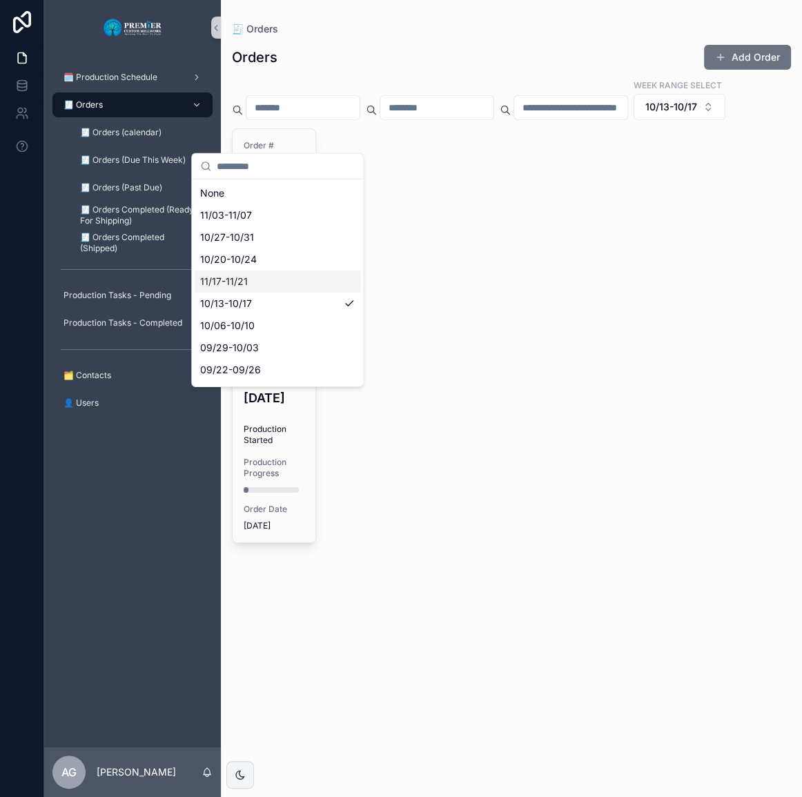
click at [284, 287] on div "11/17-11/21" at bounding box center [278, 281] width 166 height 22
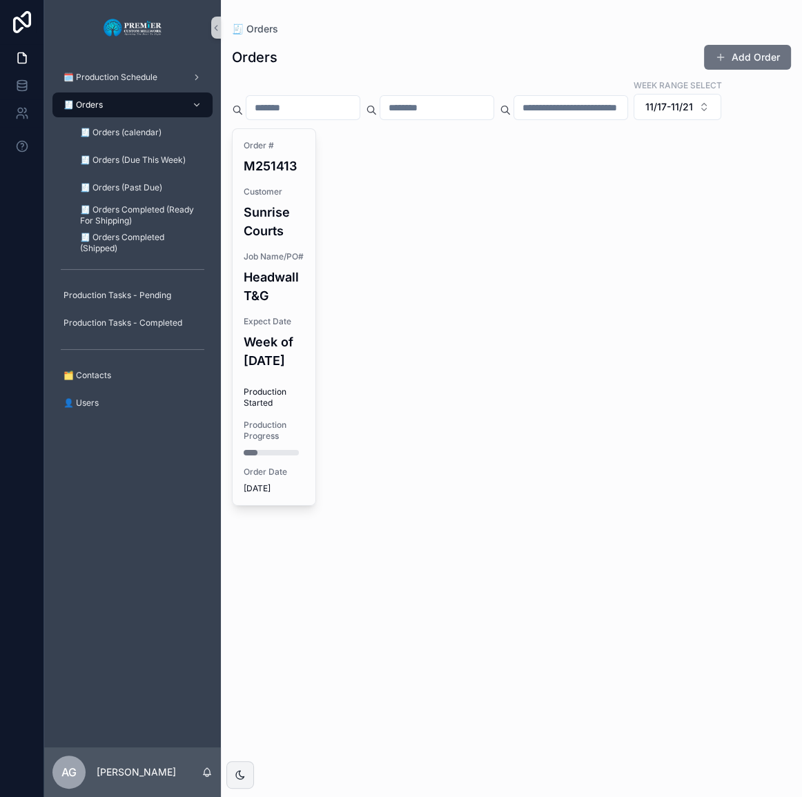
click at [384, 120] on div "Week Range Select 11/17-11/21" at bounding box center [511, 99] width 559 height 41
click at [645, 114] on span "11/17-11/21" at bounding box center [669, 107] width 48 height 14
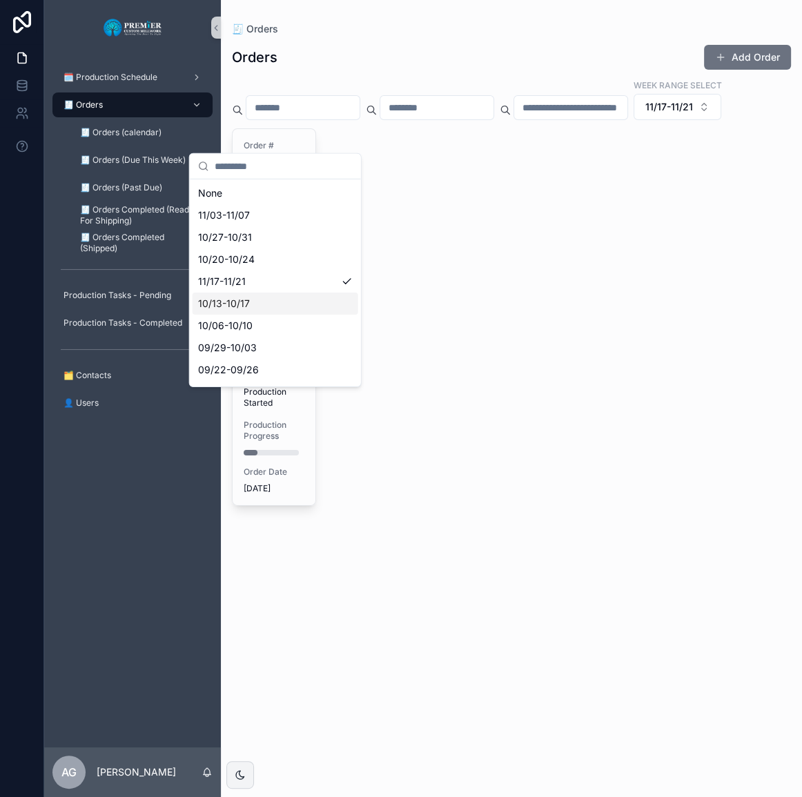
click at [264, 303] on div "10/13-10/17" at bounding box center [275, 303] width 166 height 22
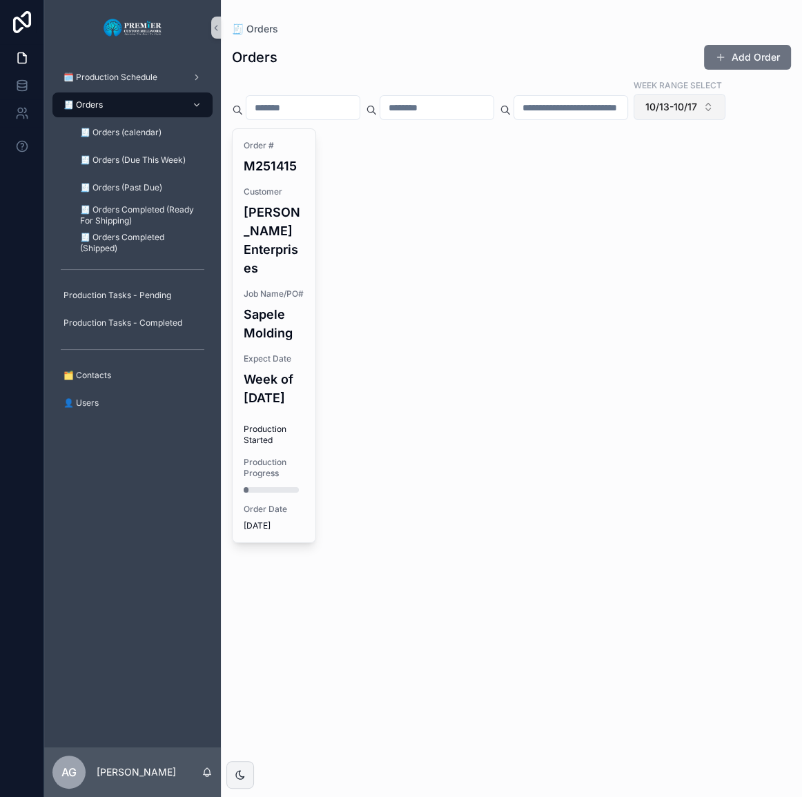
click at [645, 114] on span "10/13-10/17" at bounding box center [671, 107] width 52 height 14
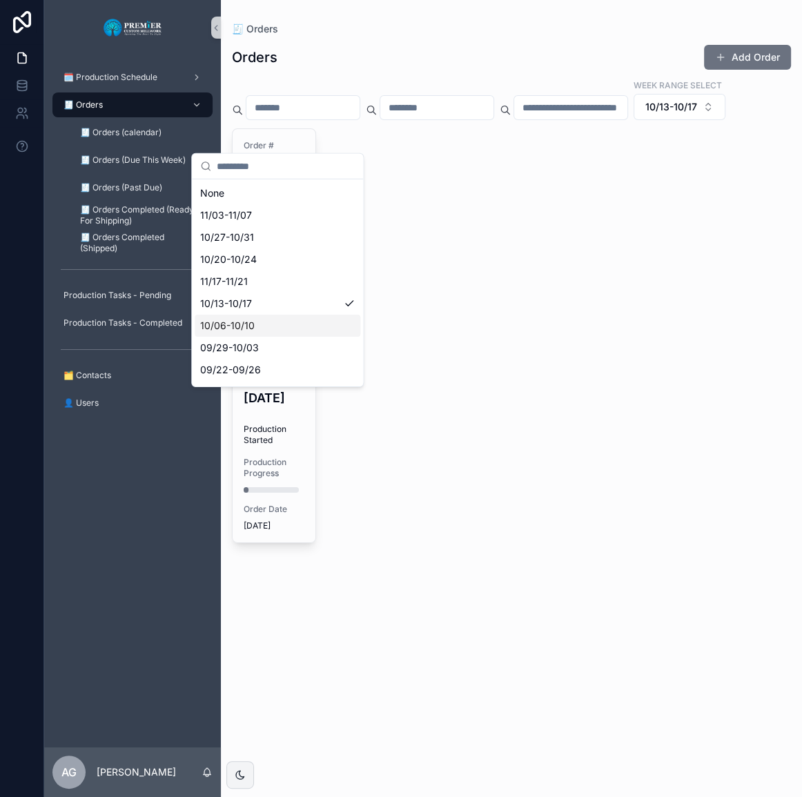
drag, startPoint x: 262, startPoint y: 336, endPoint x: 264, endPoint y: 326, distance: 9.8
click at [264, 326] on div "None 11/03-11/07 10/27-10/31 10/20-10/24 11/17-11/21 10/13-10/17 10/06-10/10 09…" at bounding box center [278, 358] width 166 height 353
click at [264, 326] on div "10/06-10/10" at bounding box center [278, 326] width 166 height 22
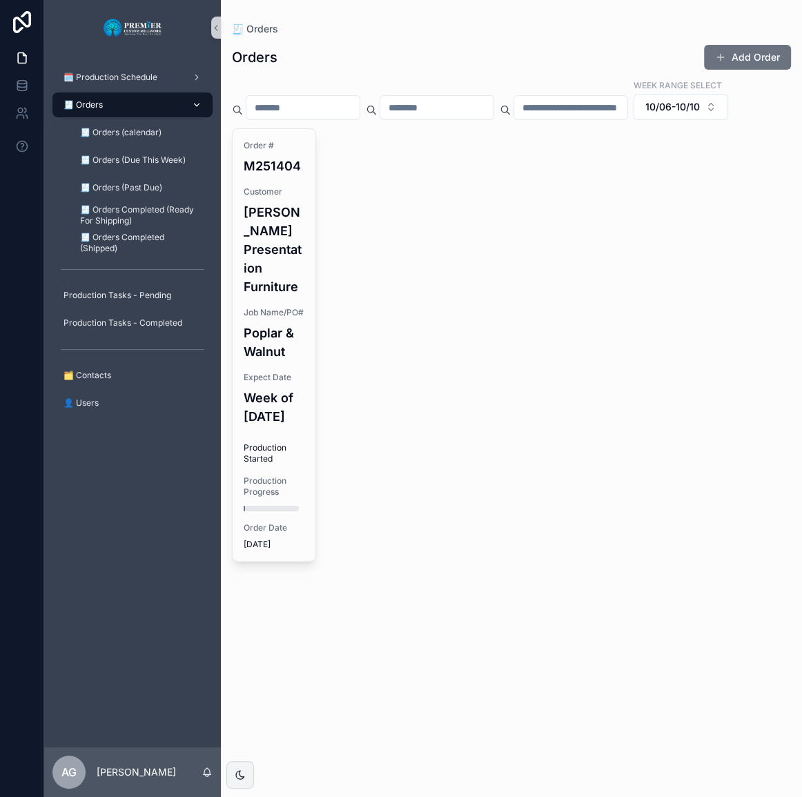
click at [138, 102] on div "🧾 Orders" at bounding box center [132, 105] width 143 height 22
